Goal: Task Accomplishment & Management: Use online tool/utility

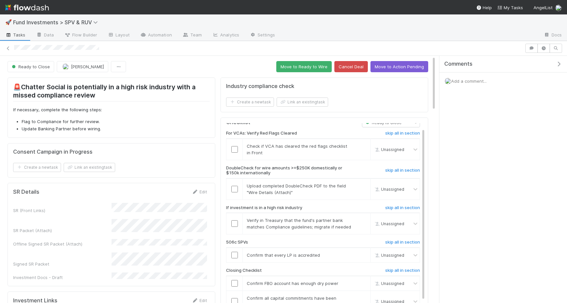
scroll to position [5, 0]
click at [301, 65] on button "Move to Ready to Wire" at bounding box center [303, 66] width 55 height 11
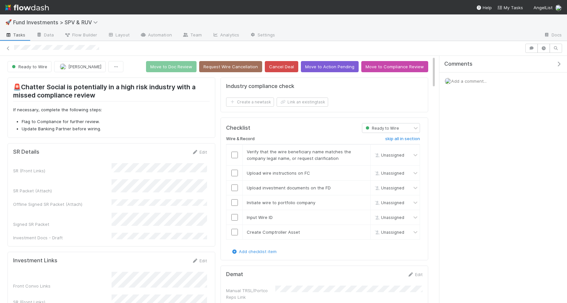
scroll to position [0, 0]
click at [233, 155] on input "checkbox" at bounding box center [234, 154] width 7 height 7
click at [233, 171] on input "checkbox" at bounding box center [234, 173] width 7 height 7
click at [233, 193] on td at bounding box center [234, 187] width 16 height 15
click at [234, 187] on input "checkbox" at bounding box center [234, 187] width 7 height 7
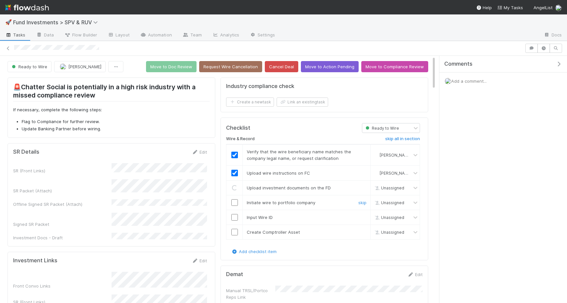
click at [234, 197] on td at bounding box center [234, 202] width 16 height 15
click at [234, 199] on input "checkbox" at bounding box center [234, 202] width 7 height 7
click at [234, 218] on input "checkbox" at bounding box center [234, 217] width 7 height 7
click at [234, 230] on input "checkbox" at bounding box center [234, 232] width 7 height 7
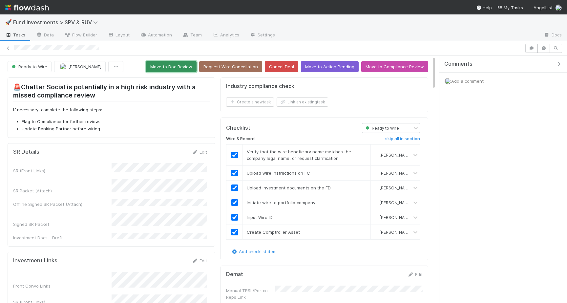
click at [164, 65] on button "Move to Doc Review" at bounding box center [171, 66] width 50 height 11
click at [172, 71] on button "Move to Doc Review" at bounding box center [171, 66] width 50 height 11
click at [164, 62] on button "Move to Doc Review" at bounding box center [171, 66] width 50 height 11
click at [180, 70] on button "Move to Doc Review" at bounding box center [171, 66] width 50 height 11
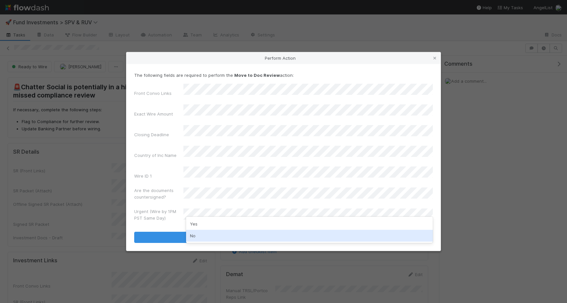
click at [199, 236] on div "No" at bounding box center [309, 236] width 247 height 12
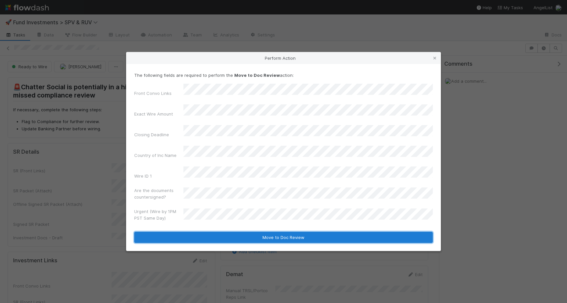
click at [205, 232] on button "Move to Doc Review" at bounding box center [283, 237] width 298 height 11
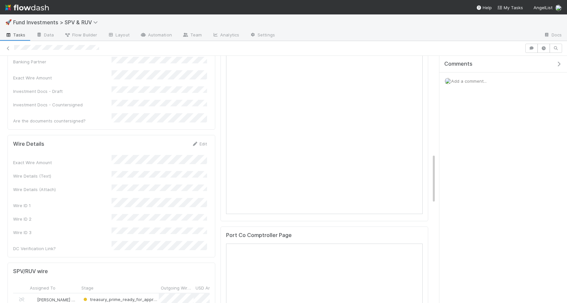
scroll to position [487, 0]
click at [201, 142] on link "Edit" at bounding box center [199, 144] width 15 height 5
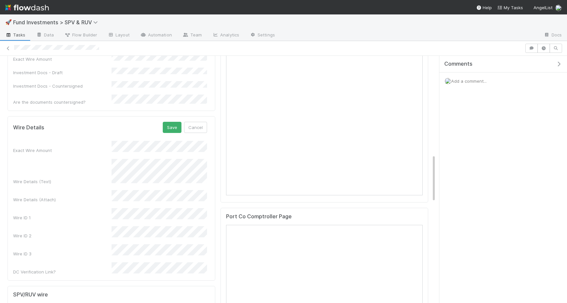
scroll to position [513, 0]
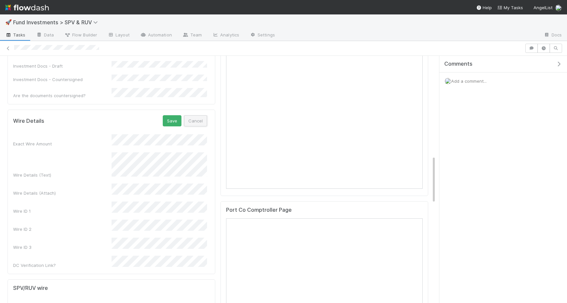
click at [196, 115] on button "Cancel" at bounding box center [195, 120] width 23 height 11
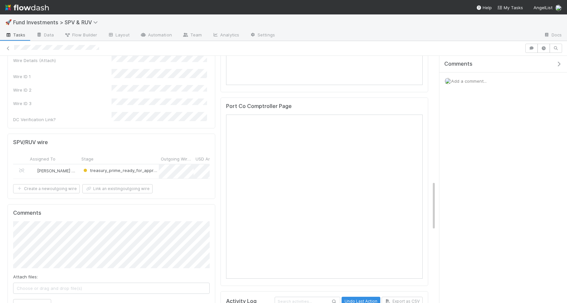
scroll to position [615, 0]
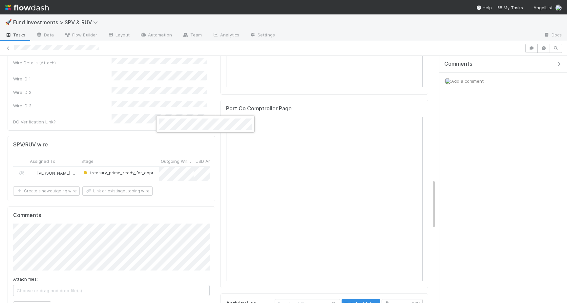
click at [171, 148] on div at bounding box center [283, 151] width 567 height 303
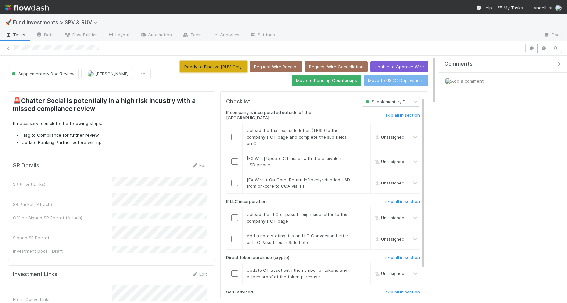
click at [236, 68] on button "Ready to Finalize [RUV Only]" at bounding box center [213, 66] width 67 height 11
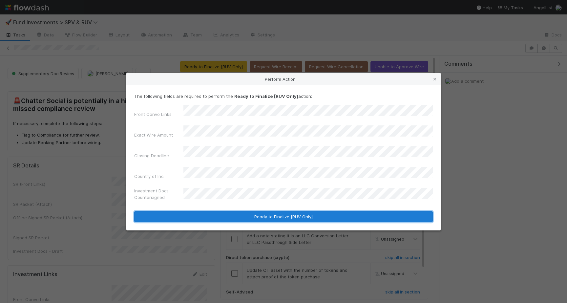
click at [230, 211] on button "Ready to Finalize [RUV Only]" at bounding box center [283, 216] width 298 height 11
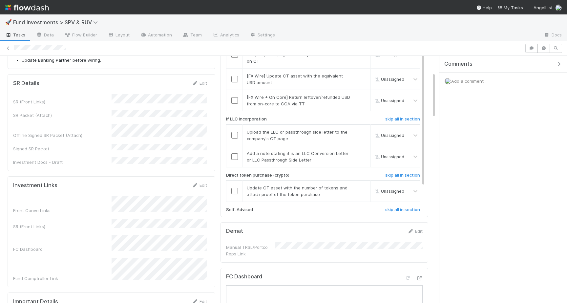
scroll to position [93, 0]
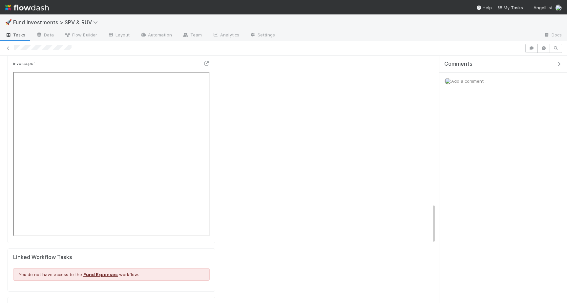
scroll to position [818, 0]
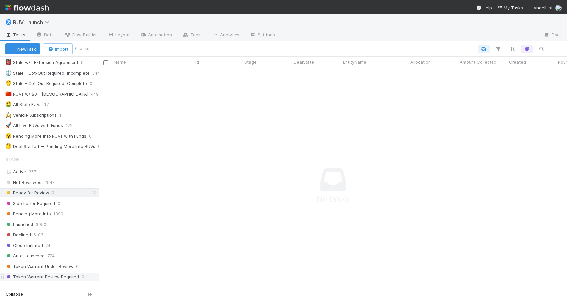
scroll to position [108, 0]
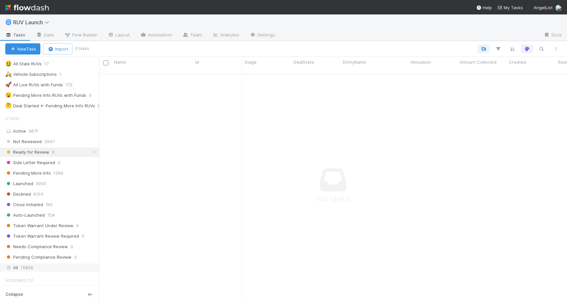
click at [41, 269] on div "All 15868" at bounding box center [51, 267] width 92 height 8
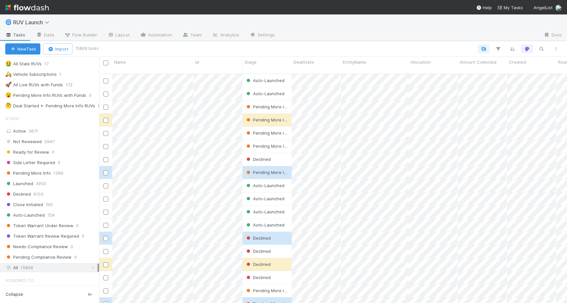
scroll to position [0, 0]
click at [41, 203] on span "Close Initiated" at bounding box center [24, 204] width 38 height 8
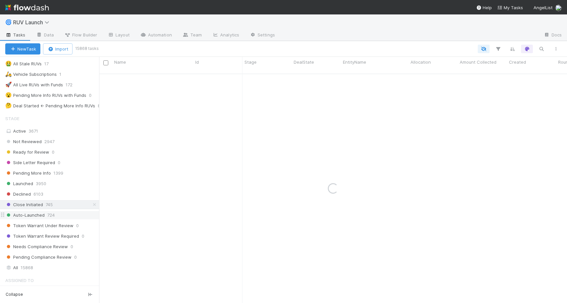
click at [41, 217] on span "Auto-Launched" at bounding box center [24, 215] width 39 height 8
click at [41, 176] on span "Pending More Info" at bounding box center [28, 173] width 46 height 8
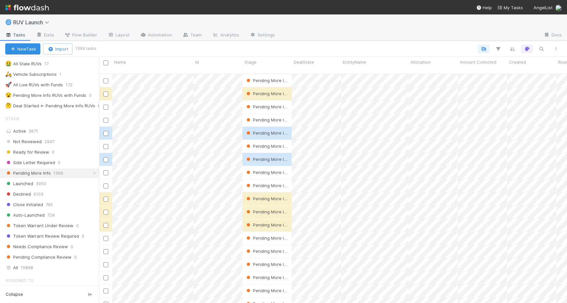
scroll to position [234, 468]
